Goal: Information Seeking & Learning: Learn about a topic

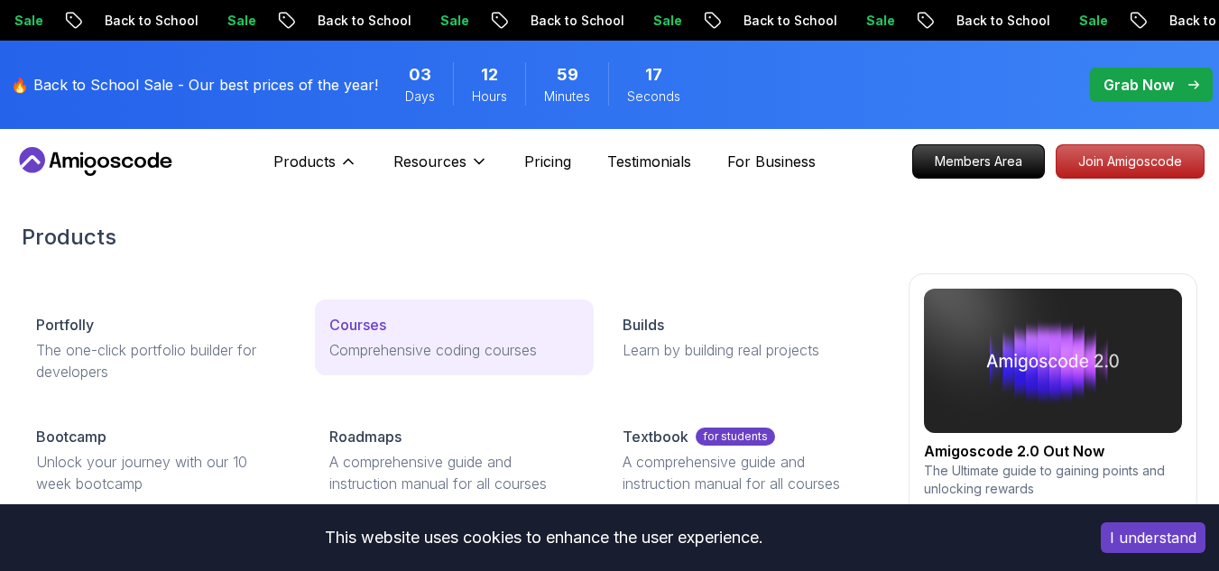
click at [362, 311] on link "Courses Comprehensive coding courses" at bounding box center [454, 338] width 279 height 76
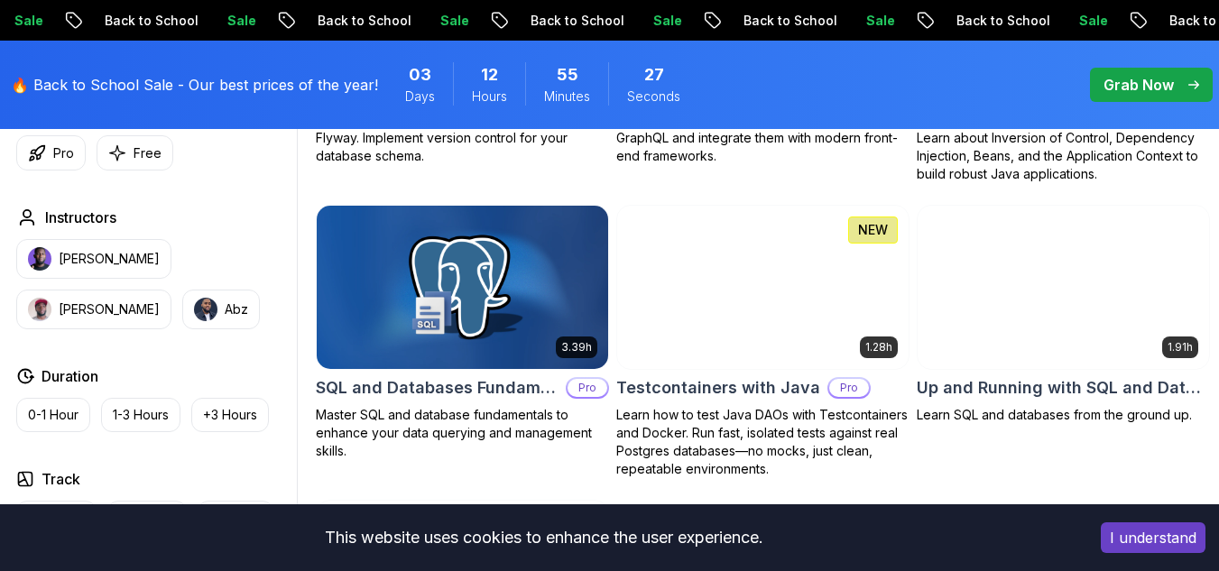
scroll to position [4508, 0]
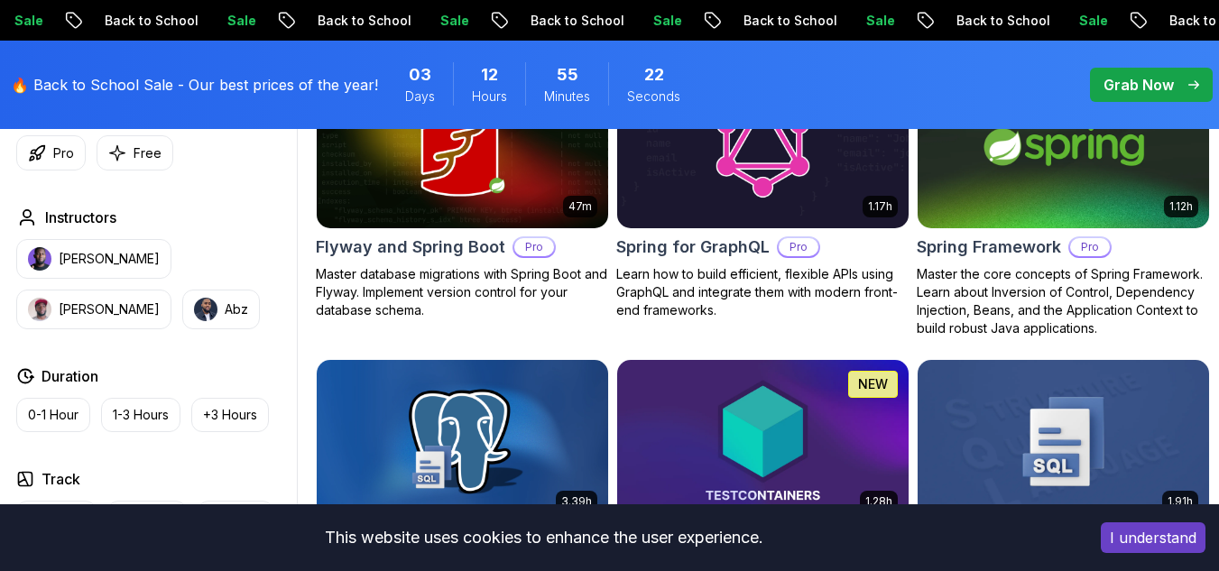
click at [1009, 192] on img at bounding box center [1064, 146] width 306 height 171
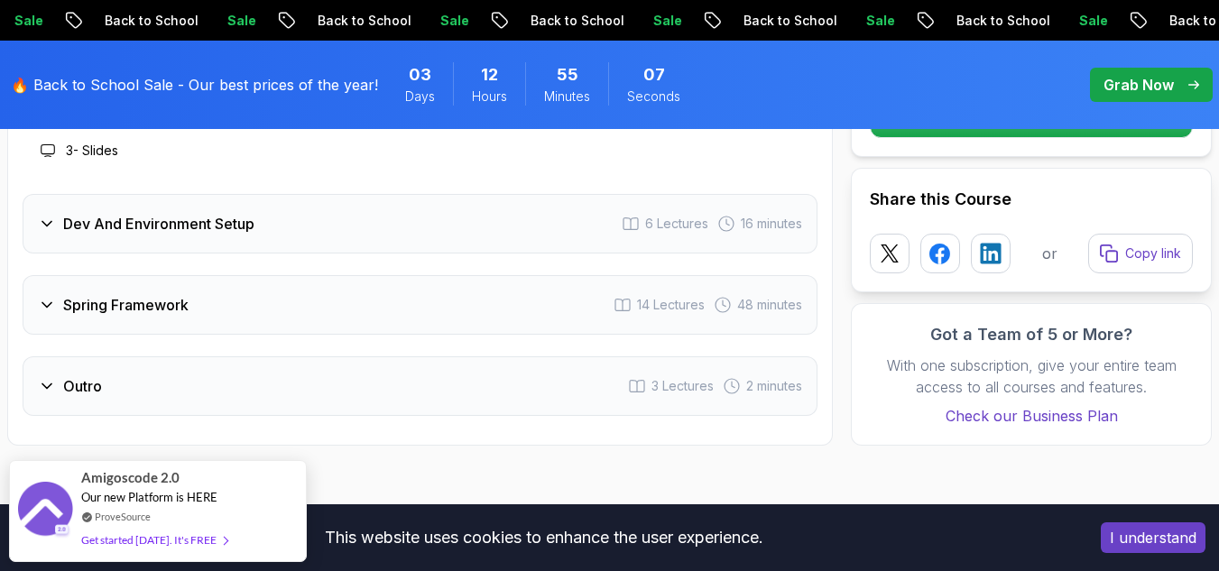
scroll to position [2803, 0]
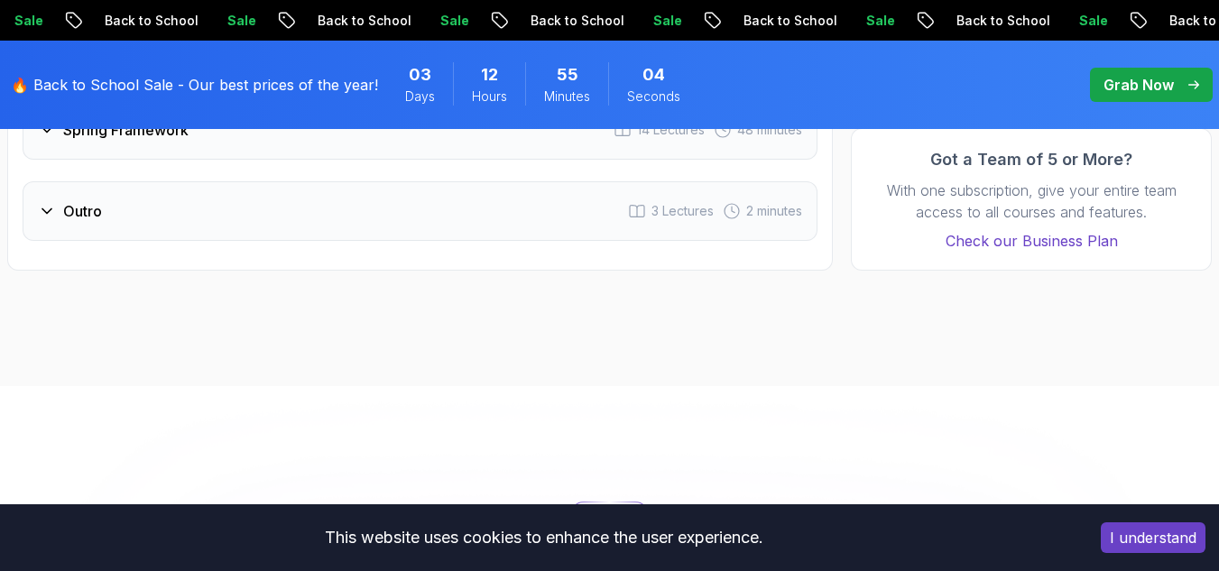
click at [44, 140] on div "Spring Framework" at bounding box center [113, 130] width 151 height 22
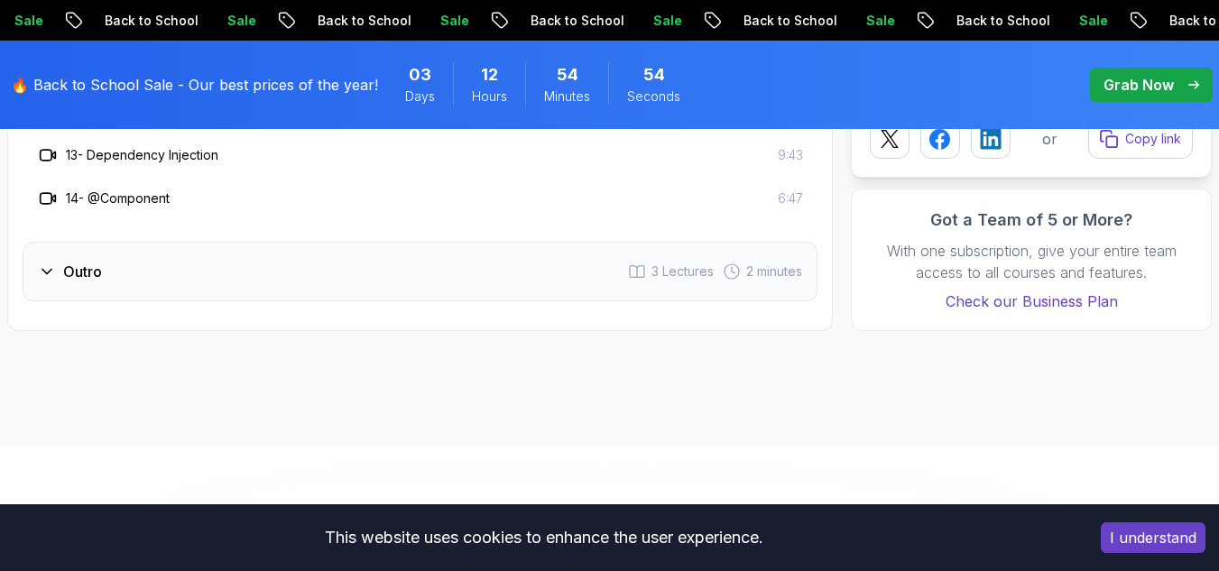
scroll to position [3245, 0]
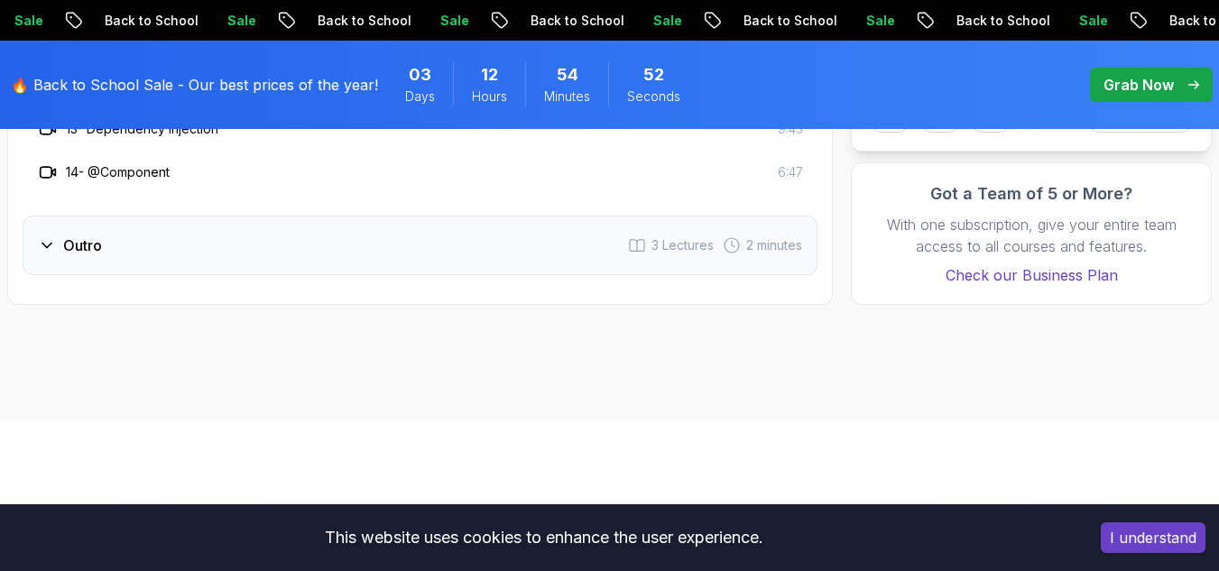
click at [111, 228] on div "Outro 3 Lectures 2 minutes" at bounding box center [420, 246] width 795 height 60
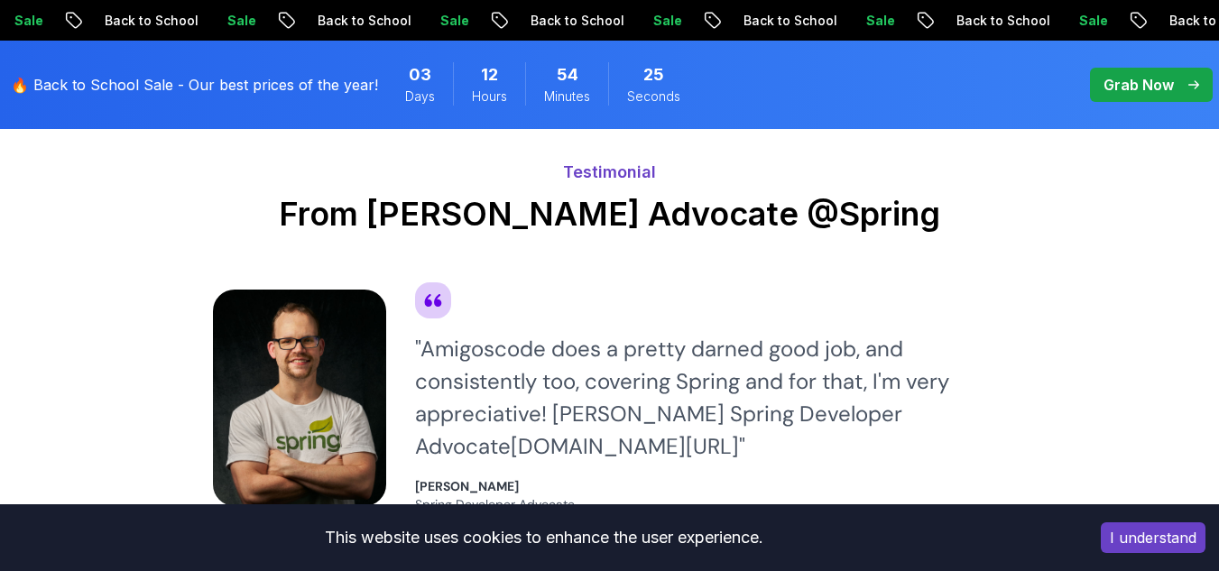
scroll to position [4309, 0]
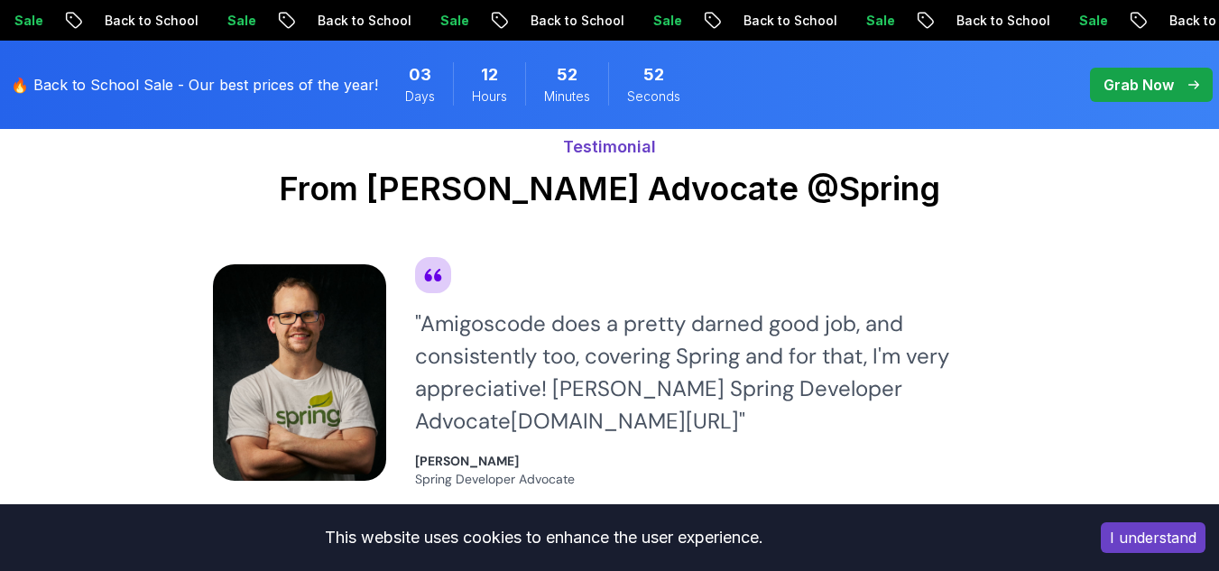
drag, startPoint x: 939, startPoint y: 186, endPoint x: 763, endPoint y: 131, distance: 185.2
click at [763, 131] on div "Testimonial From [PERSON_NAME] Advocate @Spring" at bounding box center [610, 171] width 794 height 116
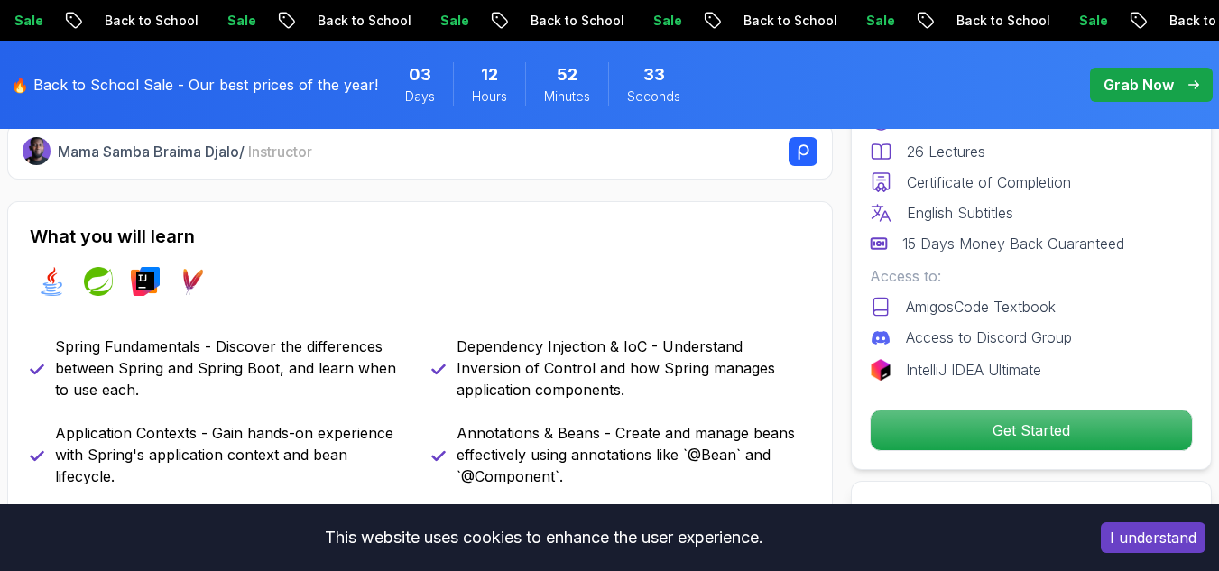
scroll to position [0, 0]
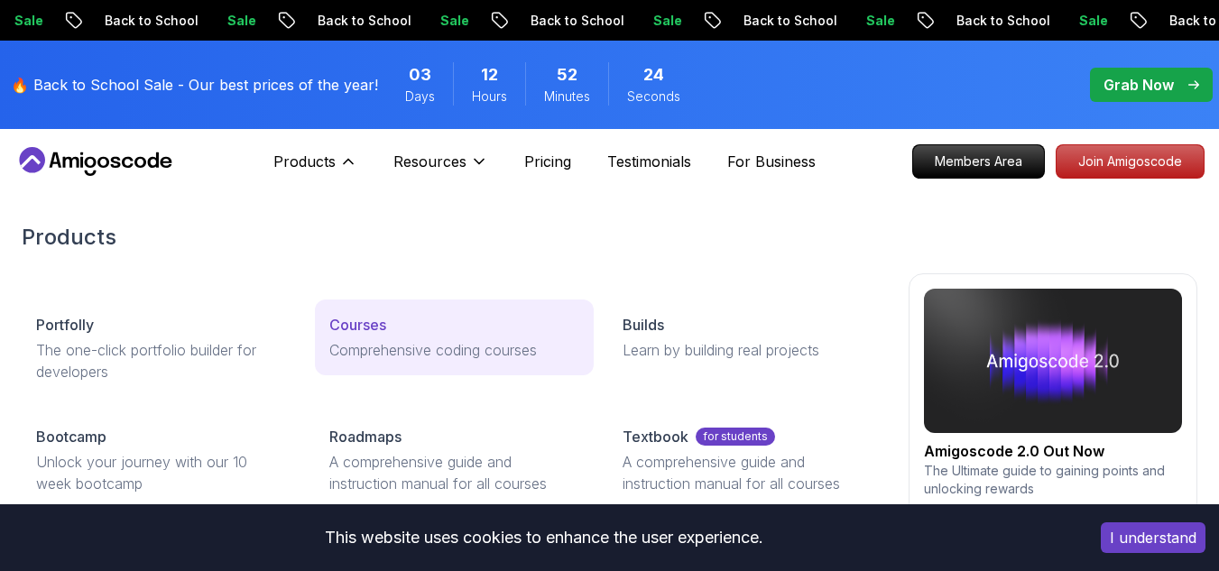
click at [374, 319] on p "Courses" at bounding box center [357, 325] width 57 height 22
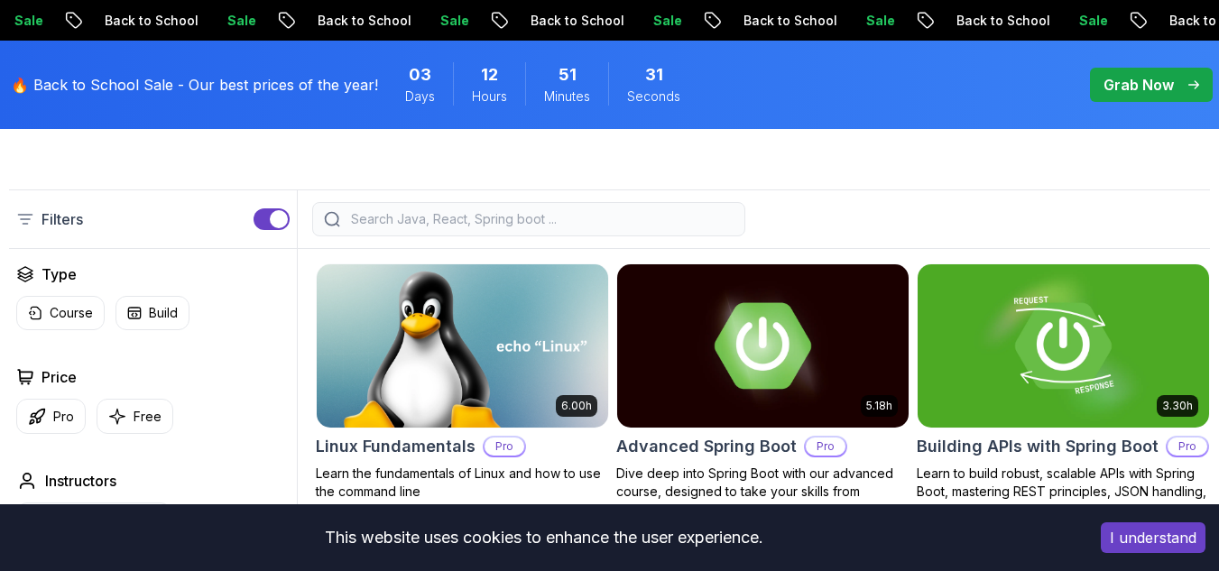
scroll to position [417, 0]
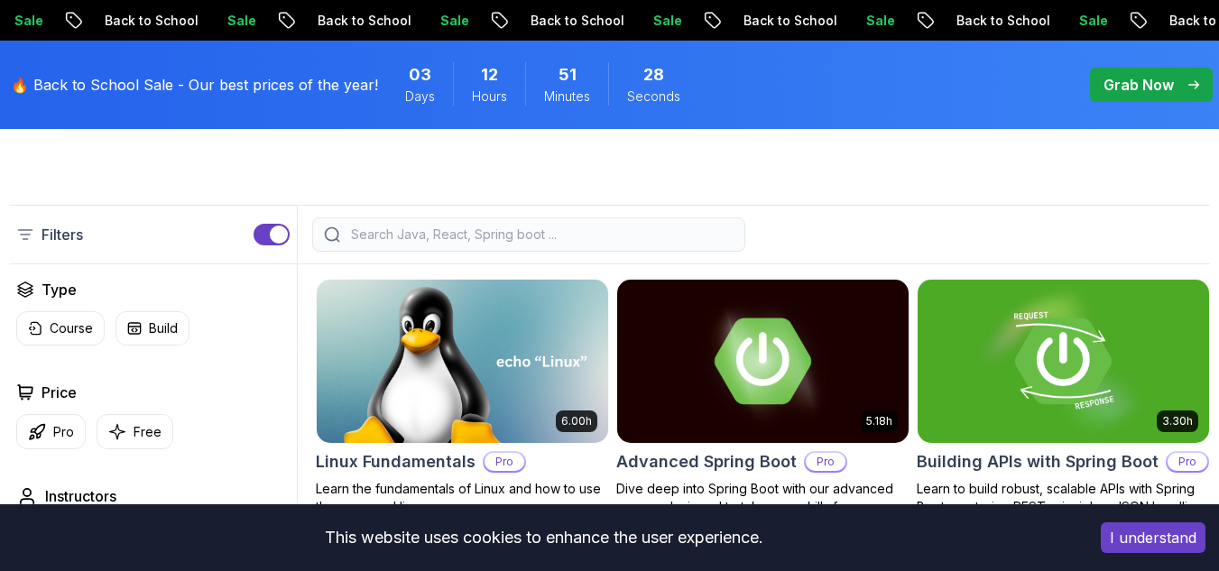
click at [393, 252] on div at bounding box center [528, 234] width 433 height 34
click at [367, 244] on input "search" at bounding box center [540, 235] width 386 height 18
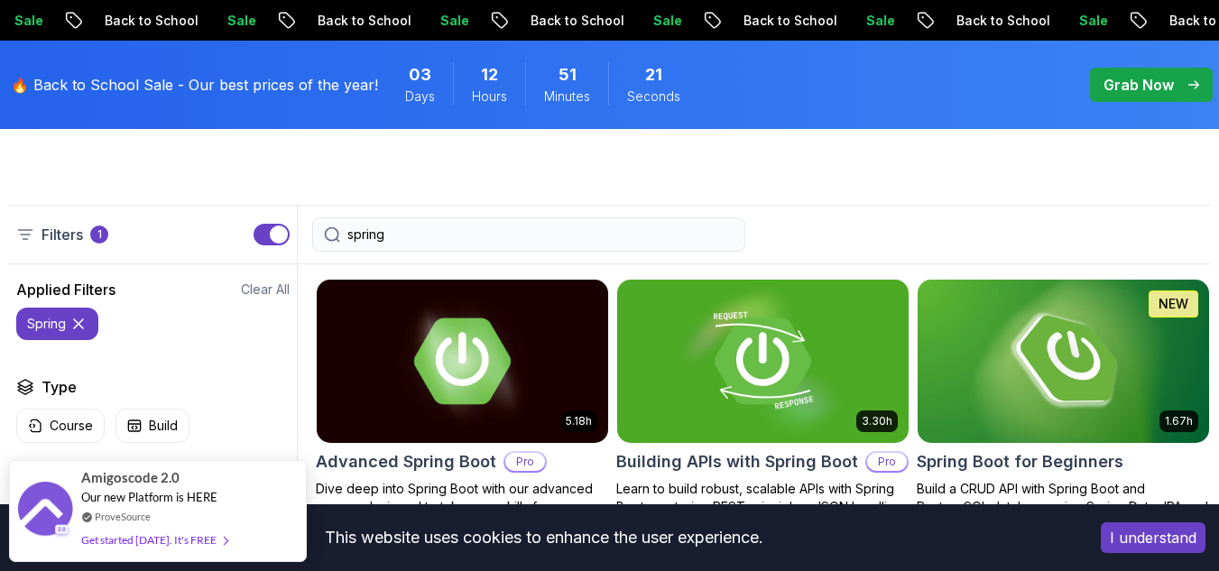
type input "spring"
